Goal: Find specific page/section: Find specific page/section

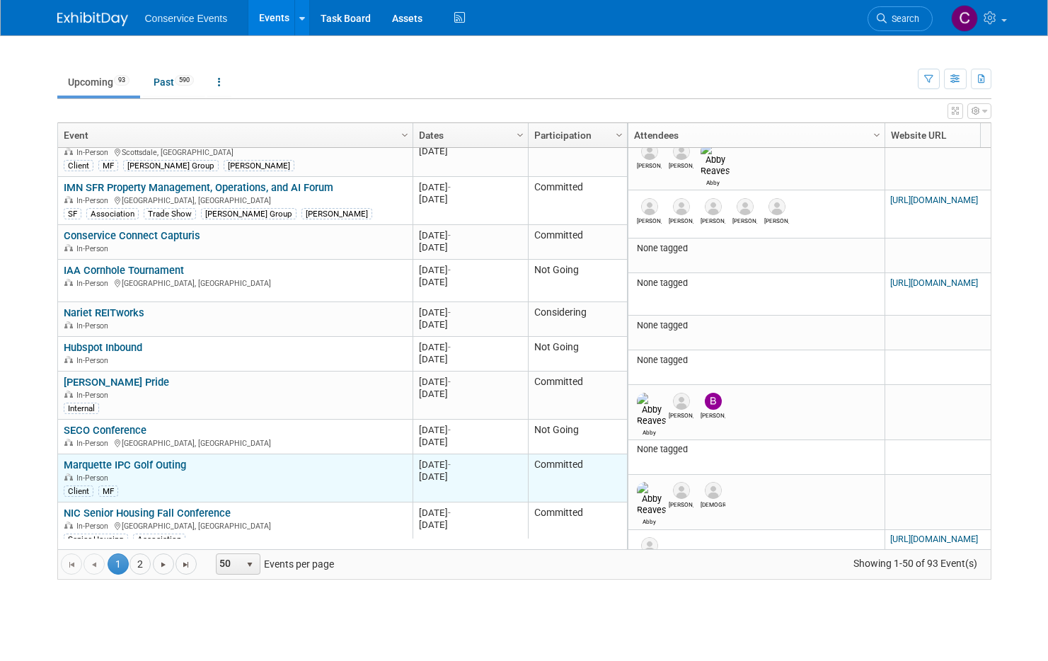
scroll to position [255, 0]
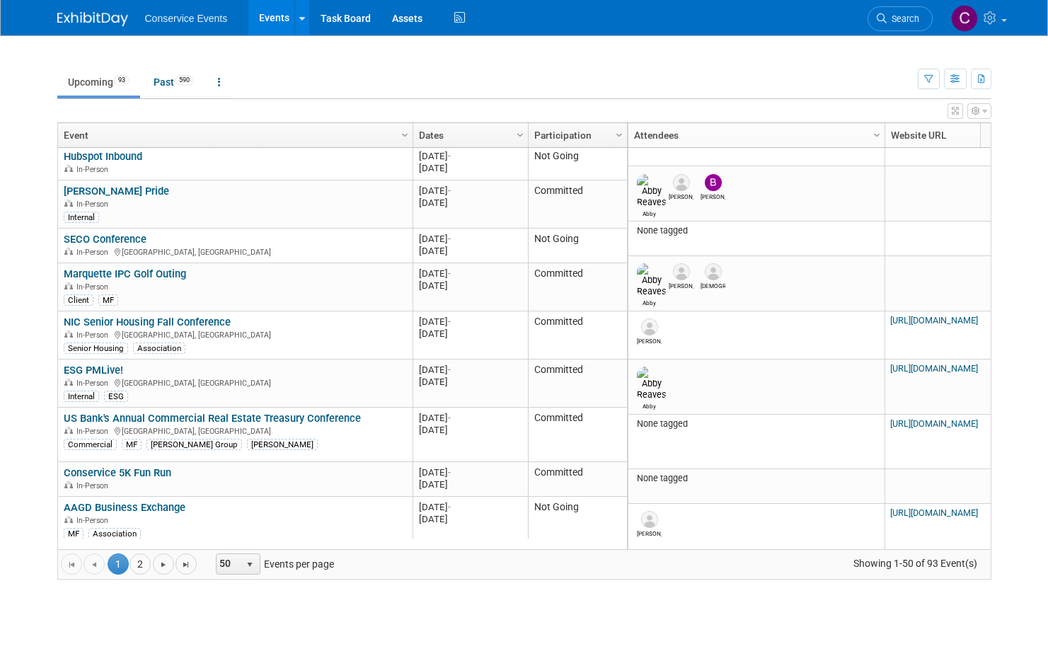
scroll to position [389, 0]
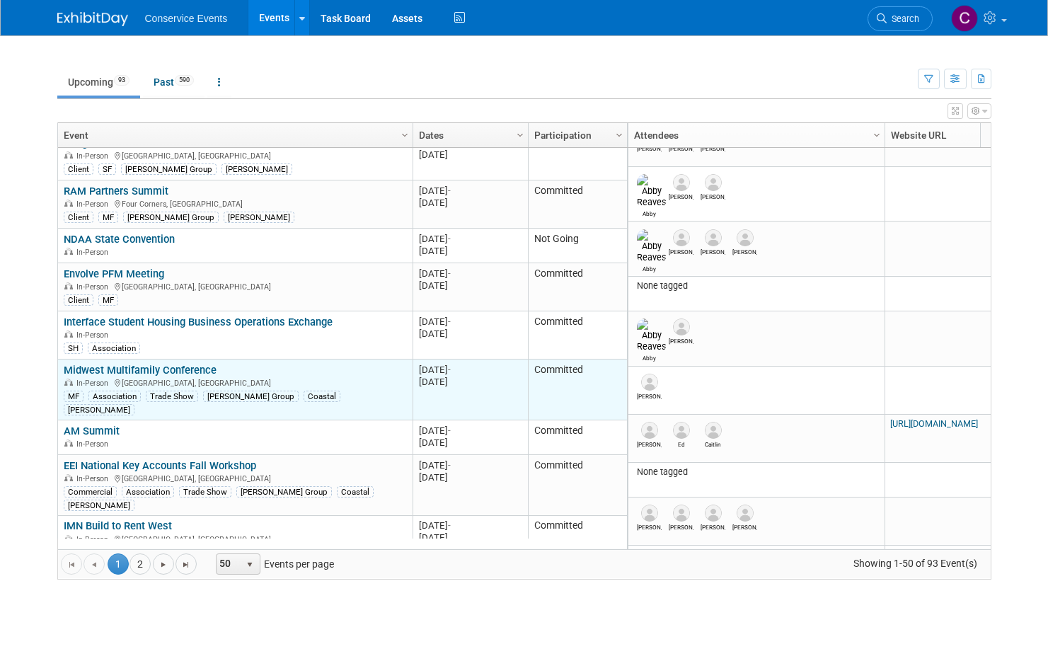
click at [181, 370] on link "Midwest Multifamily Conference" at bounding box center [140, 370] width 153 height 13
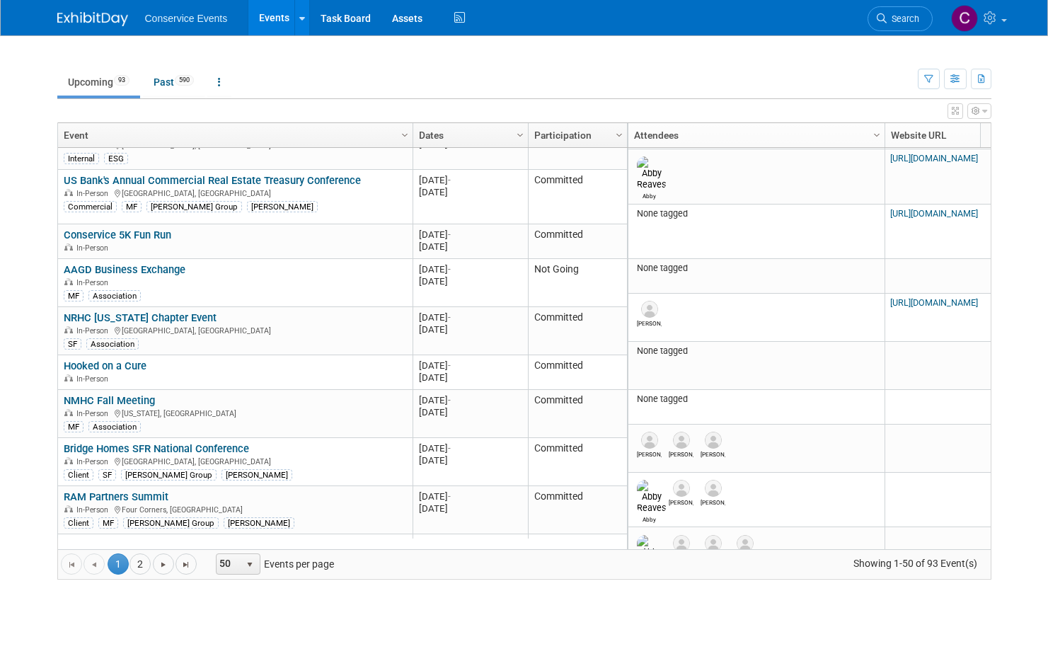
scroll to position [887, 0]
